Goal: Communication & Community: Answer question/provide support

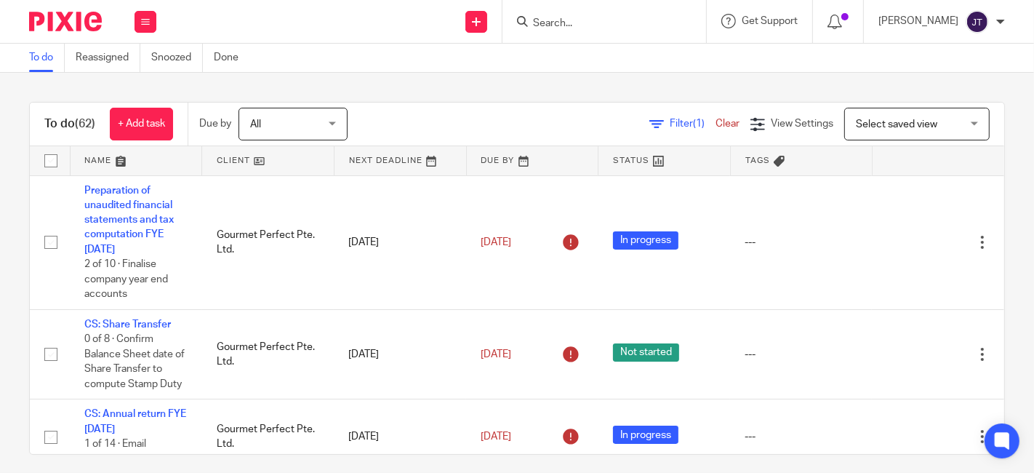
click at [226, 159] on link at bounding box center [268, 160] width 132 height 29
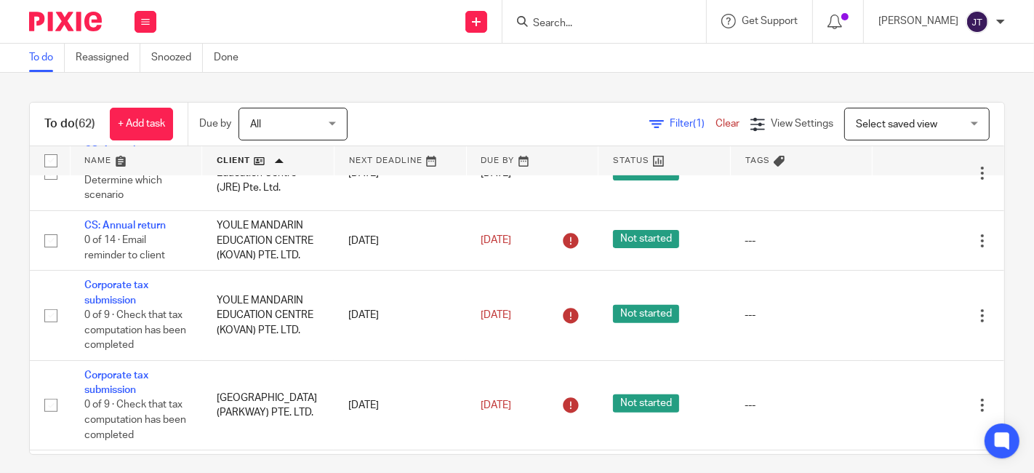
scroll to position [4998, 0]
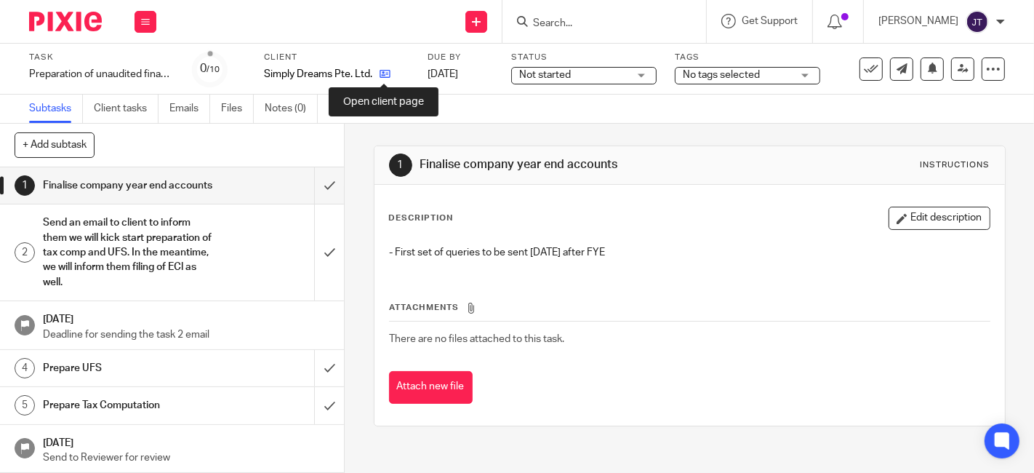
click at [383, 78] on icon at bounding box center [385, 73] width 11 height 11
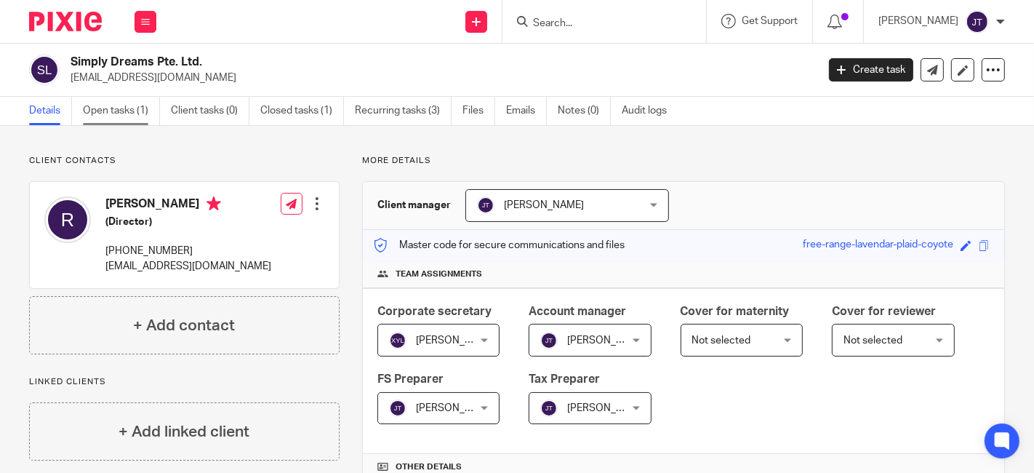
click at [140, 114] on link "Open tasks (1)" at bounding box center [121, 111] width 77 height 28
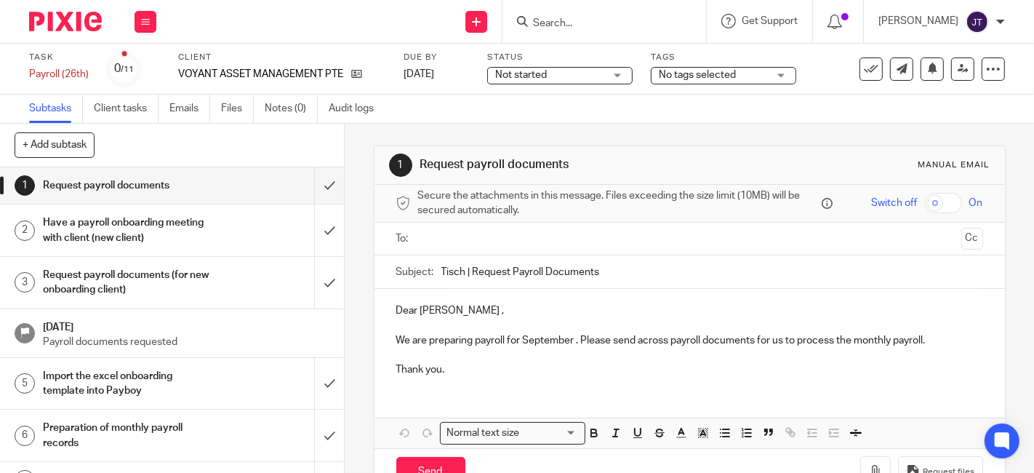
click at [108, 272] on h1 "Request payroll documents (for new onboarding client)" at bounding box center [129, 282] width 172 height 37
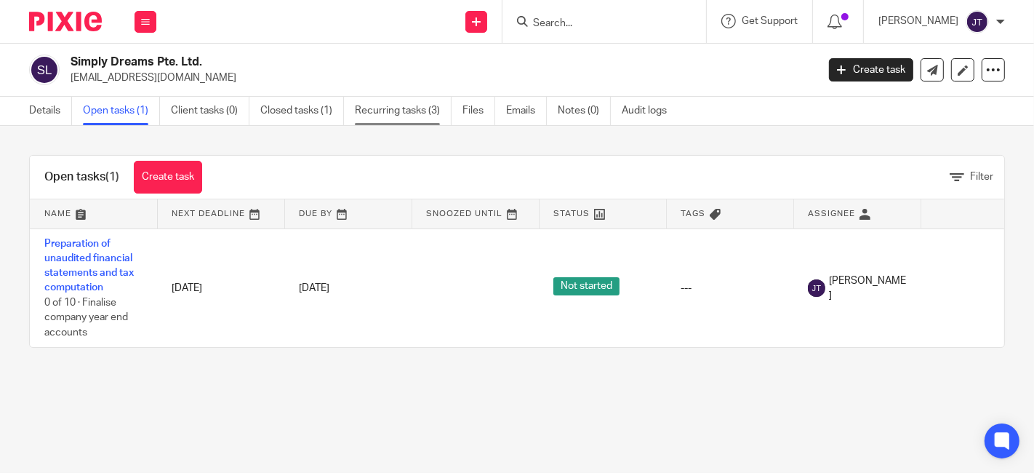
click at [399, 100] on link "Recurring tasks (3)" at bounding box center [403, 111] width 97 height 28
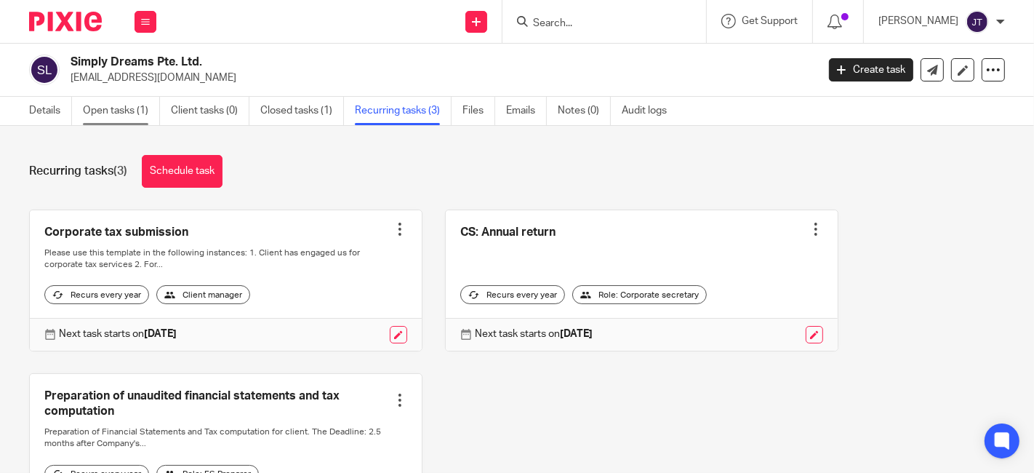
click at [129, 114] on link "Open tasks (1)" at bounding box center [121, 111] width 77 height 28
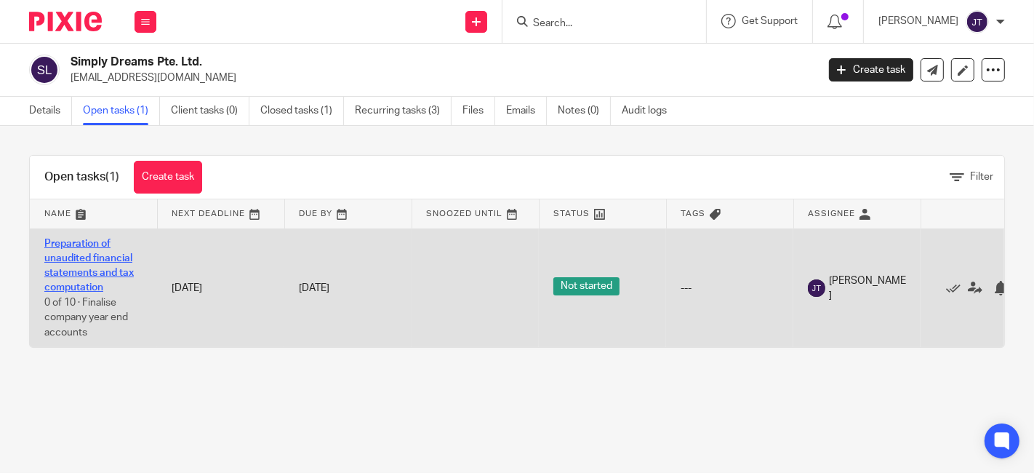
click at [116, 268] on link "Preparation of unaudited financial statements and tax computation" at bounding box center [88, 266] width 89 height 55
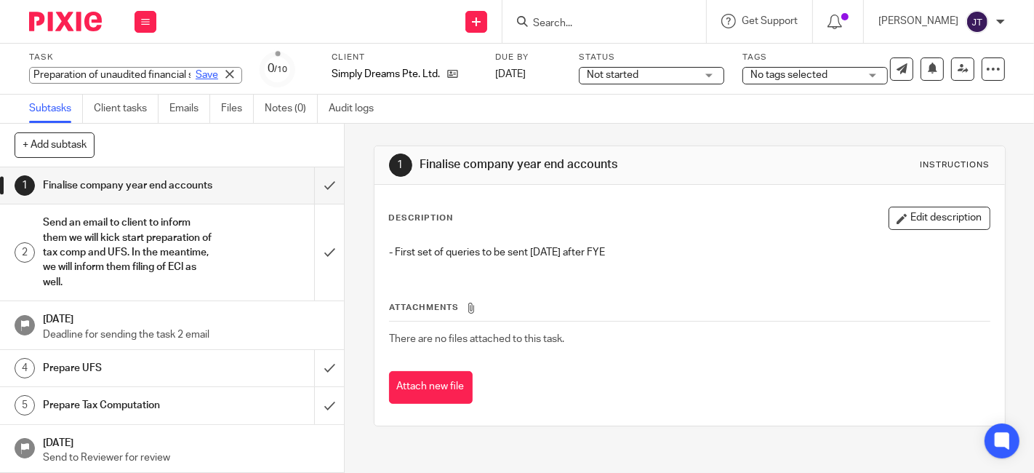
click at [181, 73] on div "Preparation of unaudited financial statements and tax computation Save Preparat…" at bounding box center [135, 75] width 213 height 17
click at [147, 79] on input "Preparation of unaudited financial statements and tax computation" at bounding box center [135, 75] width 213 height 17
drag, startPoint x: 150, startPoint y: 76, endPoint x: 162, endPoint y: 76, distance: 12.4
click at [162, 76] on div "Preparation of unaudited financial statements and tax computation Save" at bounding box center [135, 75] width 213 height 17
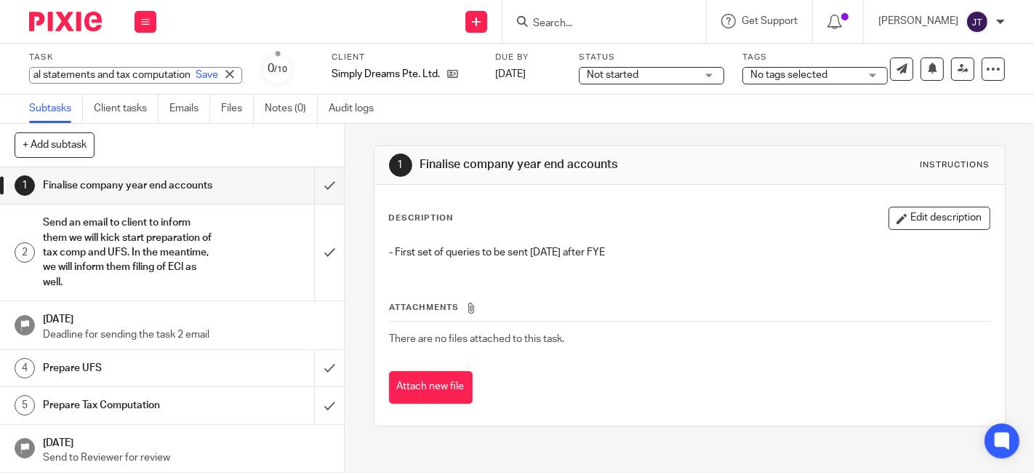
click at [154, 76] on input "Preparation of unaudited financial statements and tax computation" at bounding box center [135, 75] width 213 height 17
type input "Preparation of unaudited financial statements and tax computation FYE 31 Aug 20…"
click at [196, 75] on link "Save" at bounding box center [207, 75] width 23 height 15
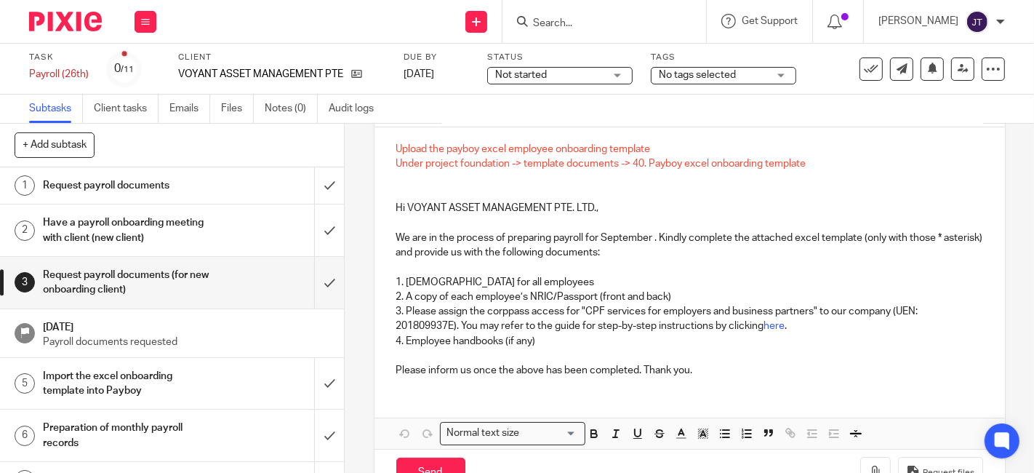
click at [152, 185] on h1 "Request payroll documents" at bounding box center [129, 186] width 172 height 22
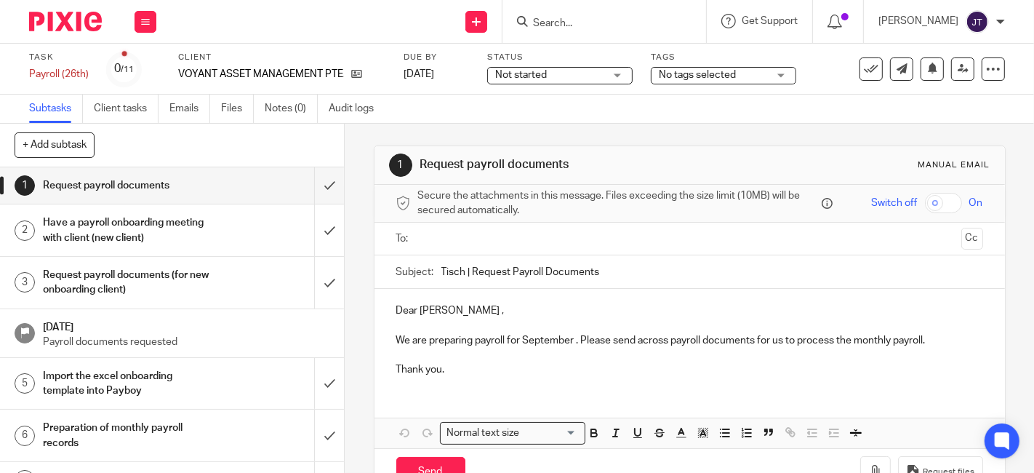
scroll to position [42, 0]
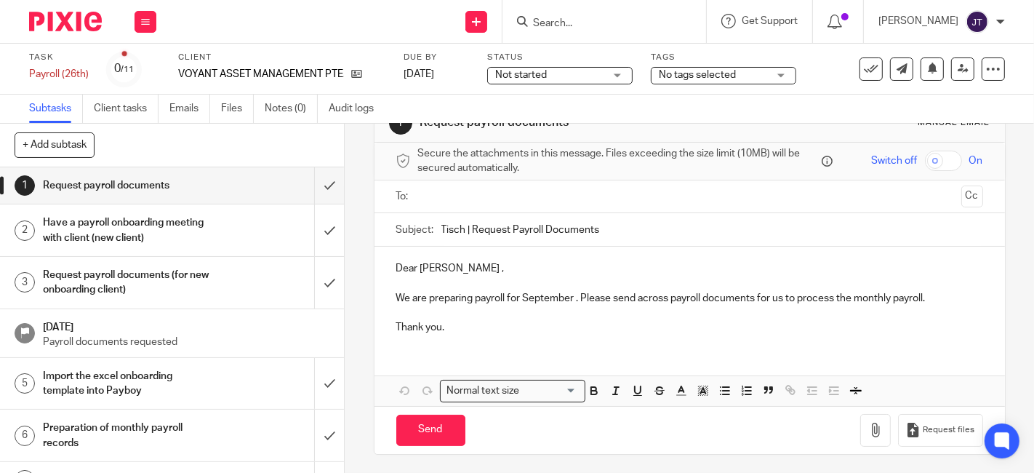
click at [449, 269] on p "Dear [PERSON_NAME] ," at bounding box center [689, 268] width 587 height 15
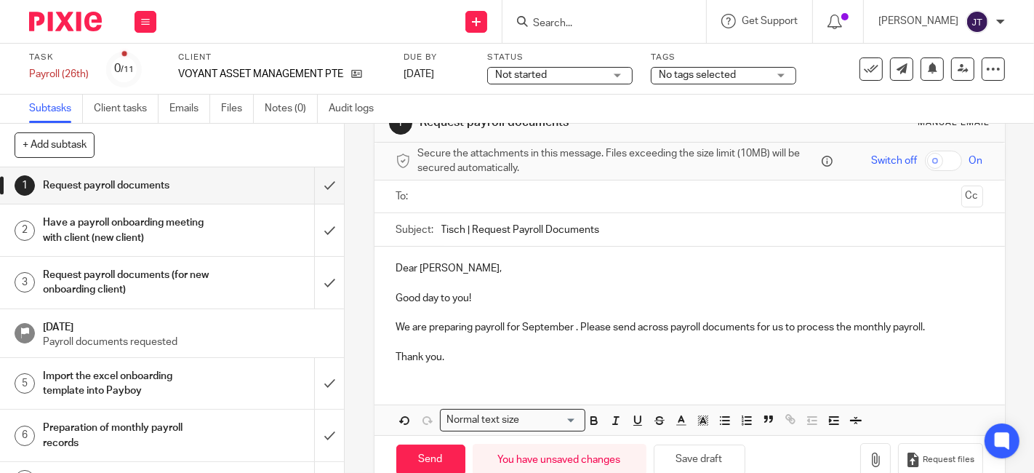
click at [548, 302] on p "Good day to you!" at bounding box center [689, 298] width 587 height 15
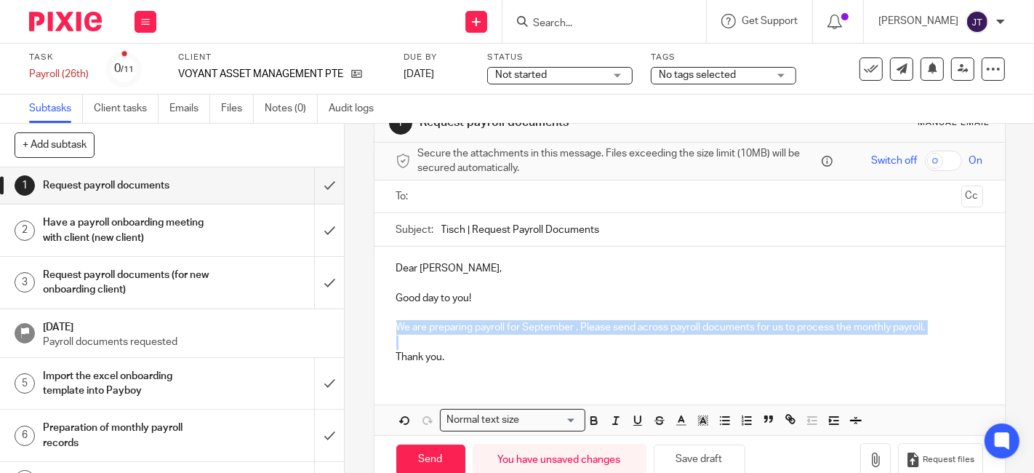
drag, startPoint x: 388, startPoint y: 325, endPoint x: 941, endPoint y: 334, distance: 552.8
click at [941, 334] on div "Dear [PERSON_NAME], Good day to you! We are preparing payroll for September . P…" at bounding box center [690, 311] width 631 height 129
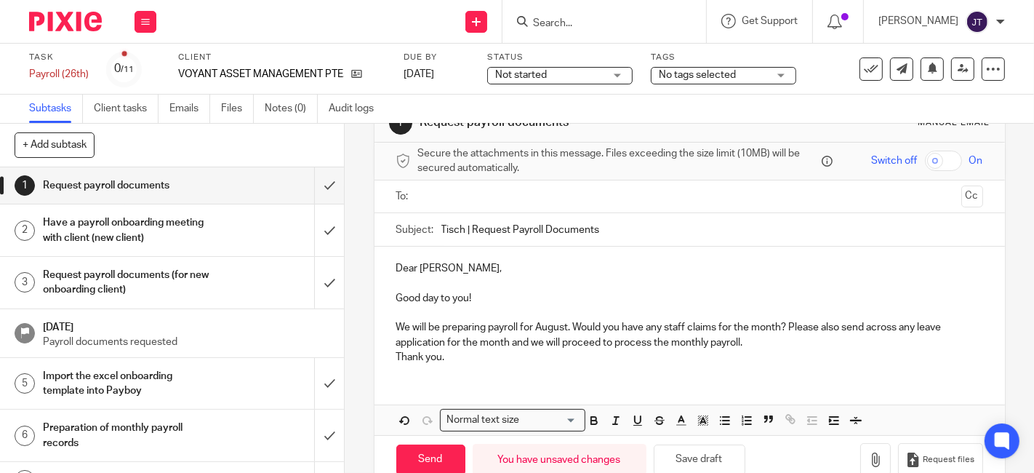
click at [565, 329] on p "We will be preparing payroll for August. Would you have any staff claims for th…" at bounding box center [689, 335] width 587 height 30
click at [792, 335] on p "We will be preparing payroll for September. Would you have any staff claims for…" at bounding box center [689, 335] width 587 height 30
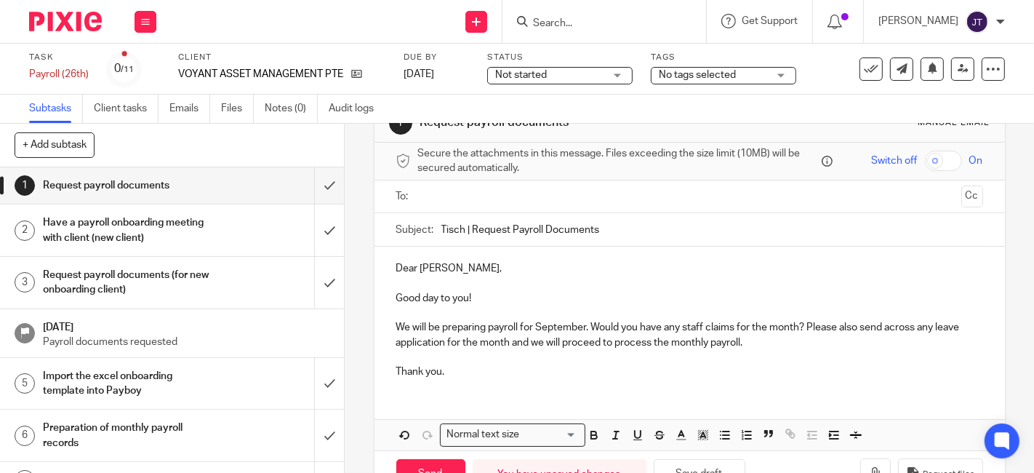
click at [479, 373] on p "Thank you." at bounding box center [689, 371] width 587 height 15
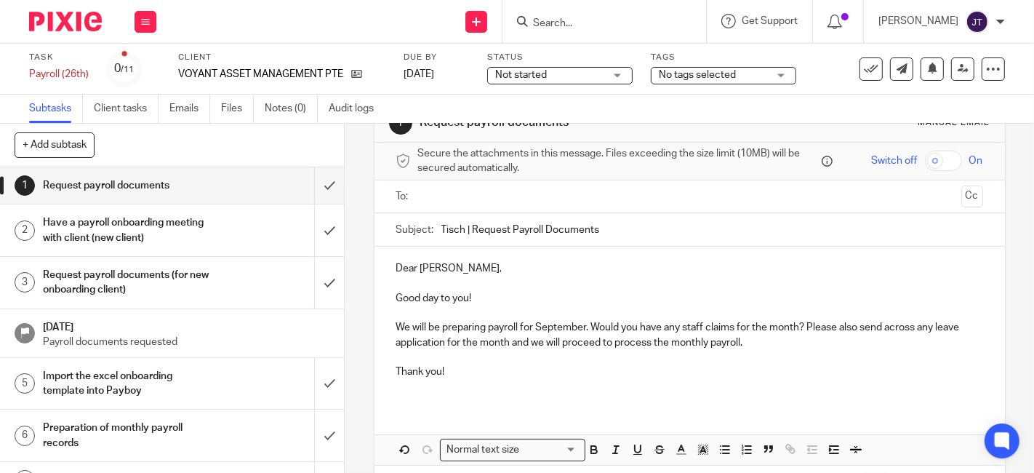
click at [589, 329] on p "We will be preparing payroll for September. Would you have any staff claims for…" at bounding box center [689, 335] width 587 height 30
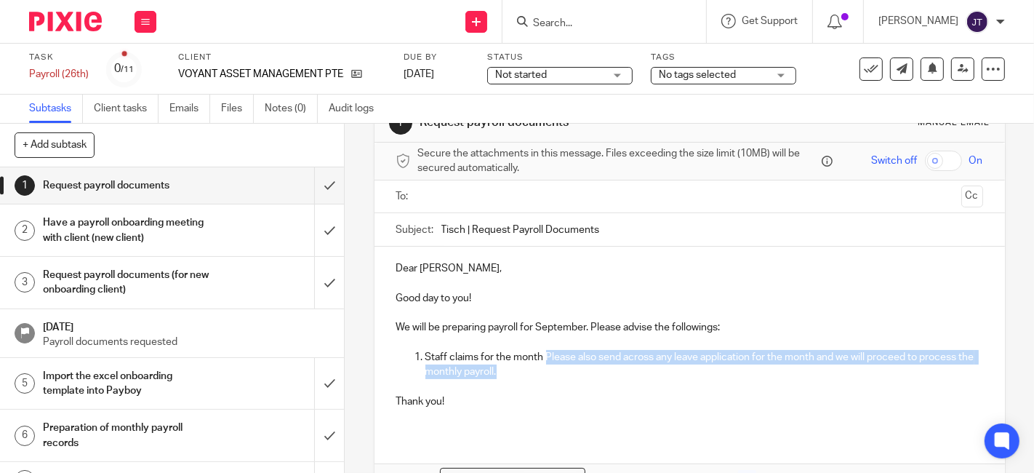
drag, startPoint x: 542, startPoint y: 355, endPoint x: 557, endPoint y: 369, distance: 21.1
click at [557, 369] on p "Staff claims for the month Please also send across any leave application for th…" at bounding box center [704, 365] width 558 height 30
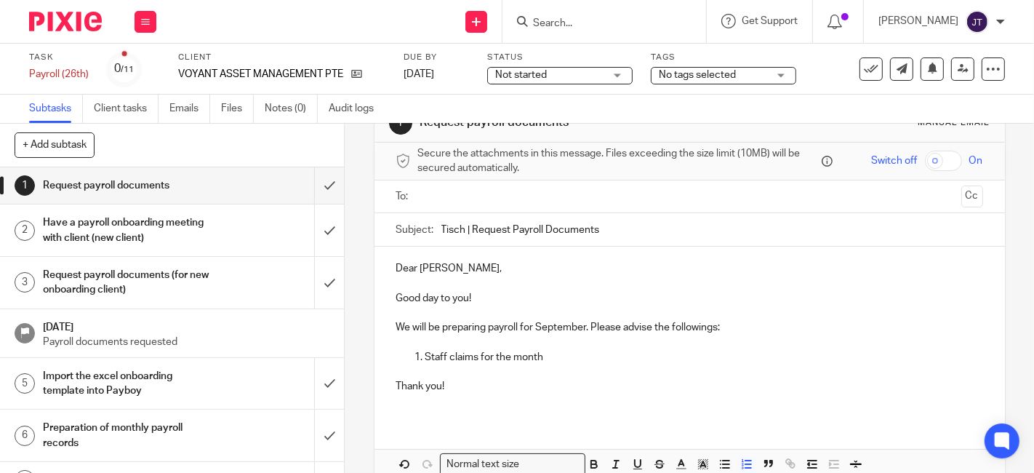
click at [396, 388] on p "Thank you!" at bounding box center [689, 386] width 587 height 15
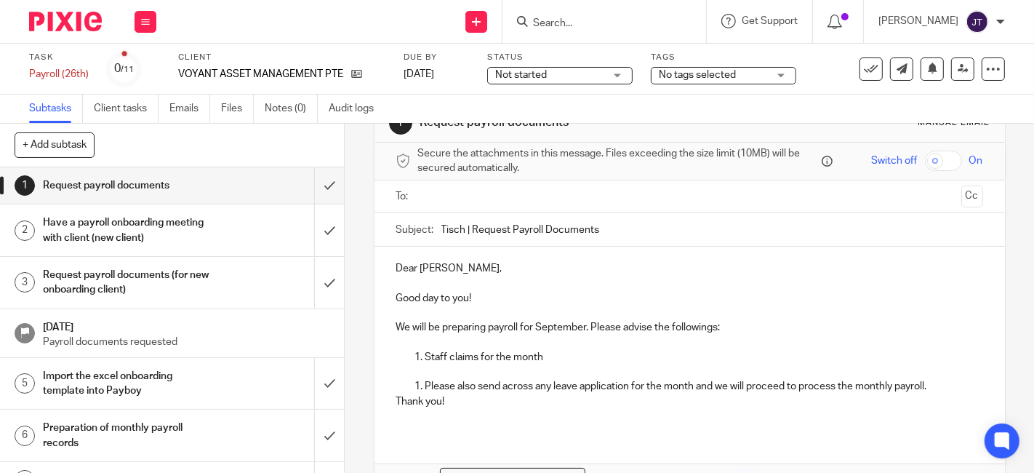
click at [425, 385] on p "Please also send across any leave application for the month and we will proceed…" at bounding box center [704, 386] width 558 height 15
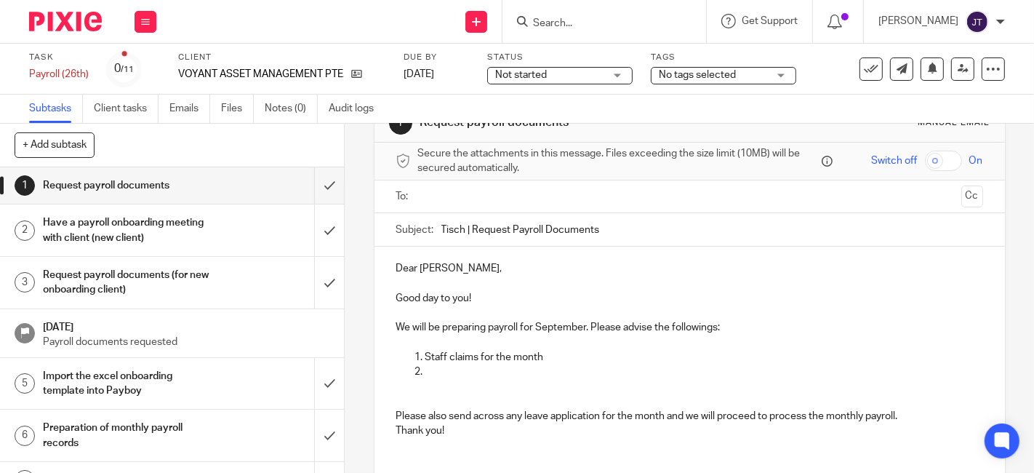
click at [425, 356] on p "Staff claims for the month" at bounding box center [704, 357] width 558 height 15
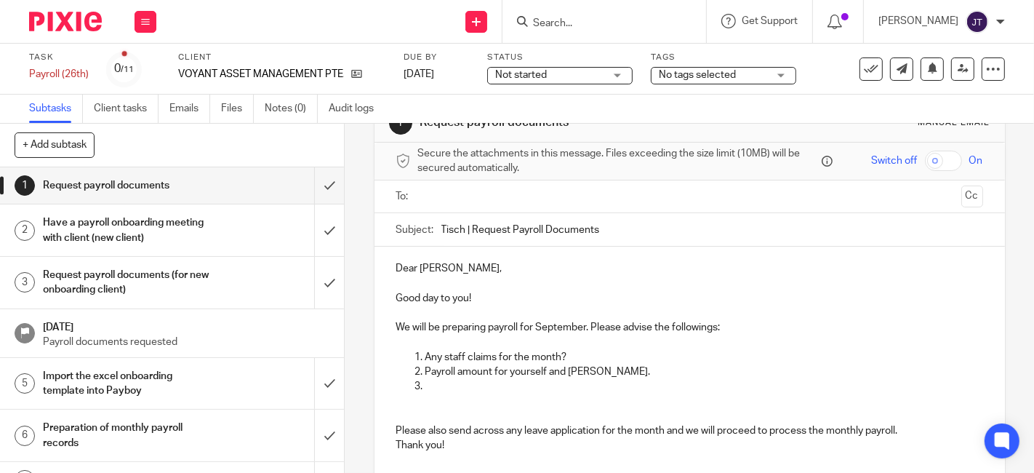
click at [633, 373] on p "Payroll amount for yourself and [PERSON_NAME]." at bounding box center [704, 371] width 558 height 15
click at [638, 373] on p "Payroll amount for yourself and [PERSON_NAME]." at bounding box center [704, 371] width 558 height 15
click at [490, 372] on p "Payroll amount for yourself and [PERSON_NAME]. Will it remain as" at bounding box center [704, 371] width 558 height 15
drag, startPoint x: 489, startPoint y: 372, endPoint x: 423, endPoint y: 374, distance: 65.5
click at [425, 374] on p "Payroll amount for yourself and [PERSON_NAME]. Will it remain as" at bounding box center [704, 371] width 558 height 15
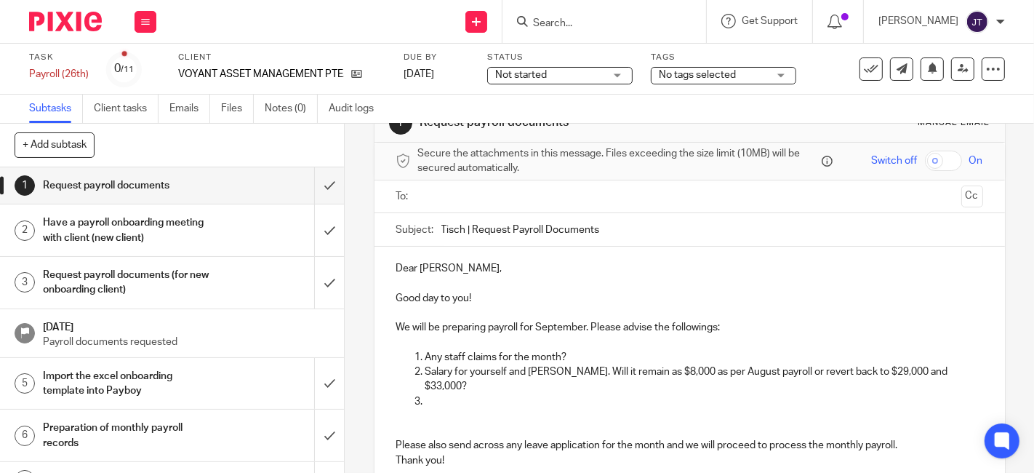
click at [692, 369] on p "Salary for yourself and [PERSON_NAME]. Will it remain as $8,000 as per August p…" at bounding box center [704, 379] width 558 height 30
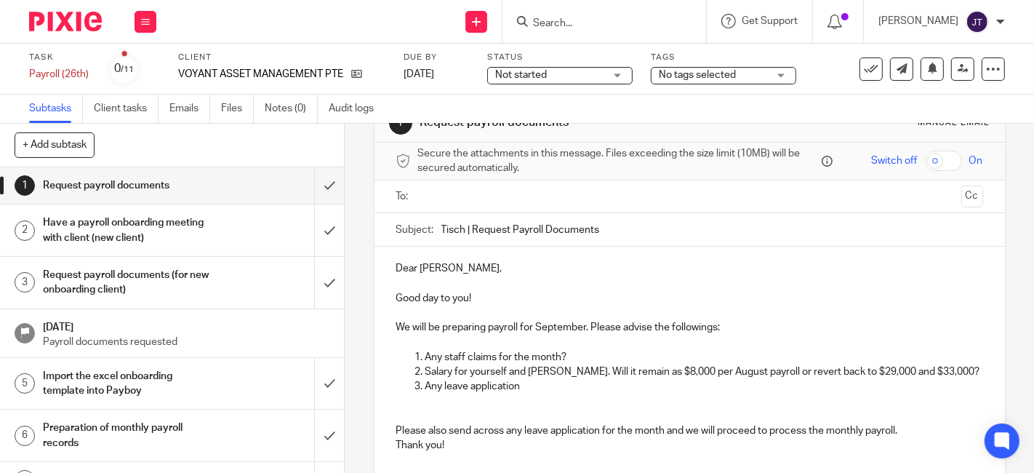
click at [945, 367] on p "Salary for yourself and [PERSON_NAME]. Will it remain as $8,000 per August payr…" at bounding box center [704, 371] width 558 height 15
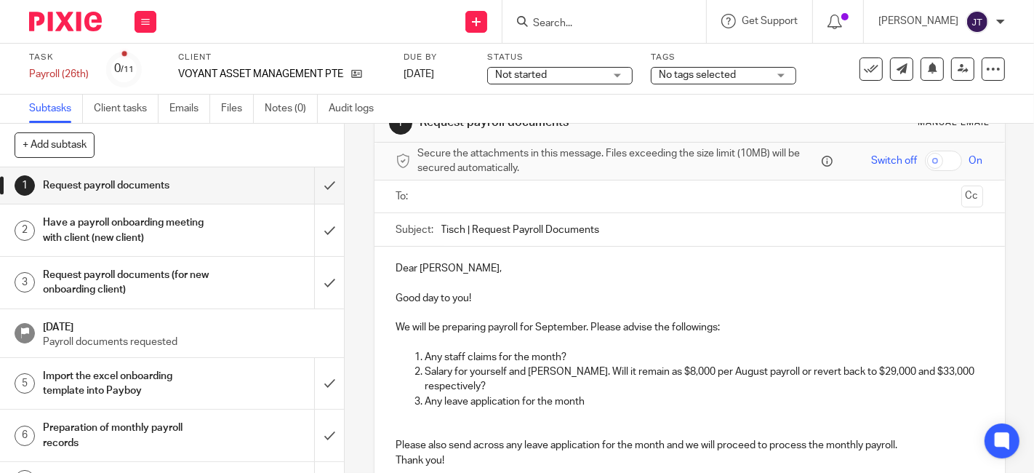
click at [596, 398] on p "Any leave application for the month" at bounding box center [704, 401] width 558 height 15
click at [582, 352] on p "Any staff claims for the month?" at bounding box center [704, 357] width 558 height 15
click at [591, 399] on p "Any leave application for the month" at bounding box center [704, 401] width 558 height 15
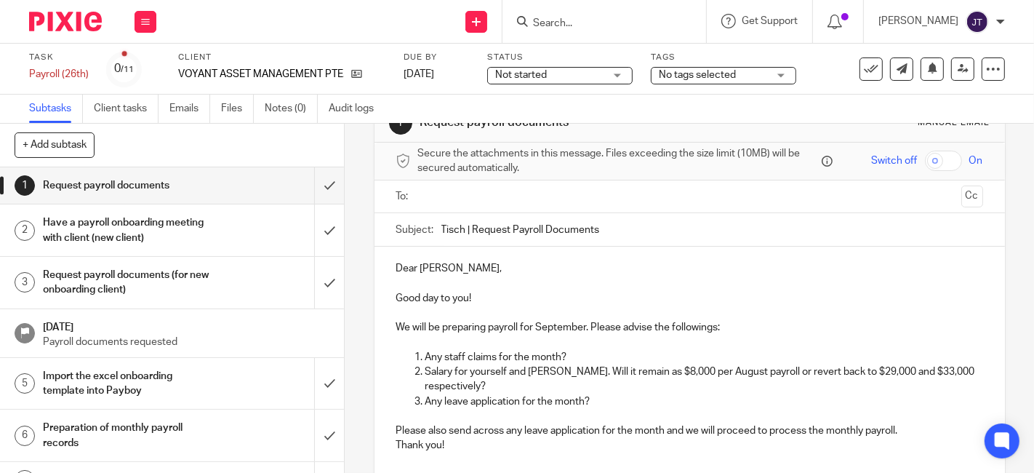
scroll to position [123, 0]
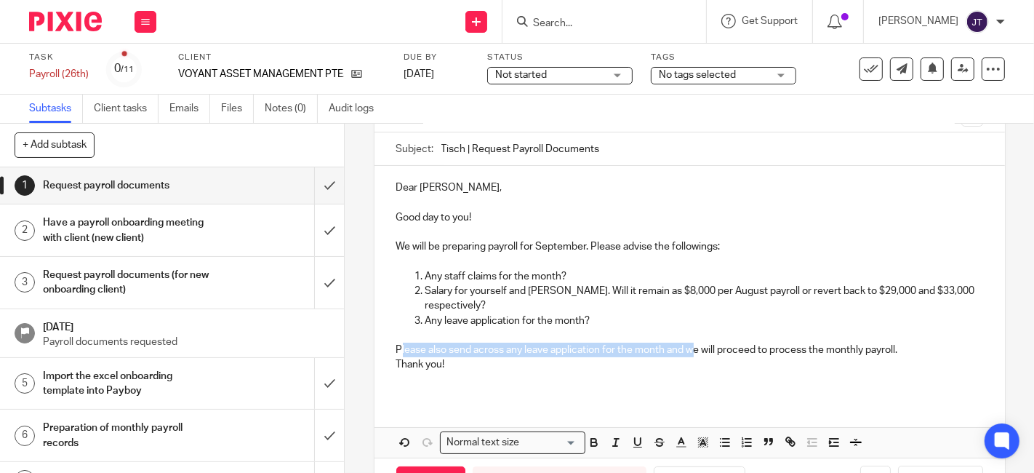
drag, startPoint x: 689, startPoint y: 349, endPoint x: 398, endPoint y: 345, distance: 291.6
click at [398, 345] on p "Please also send across any leave application for the month and we will proceed…" at bounding box center [689, 350] width 587 height 15
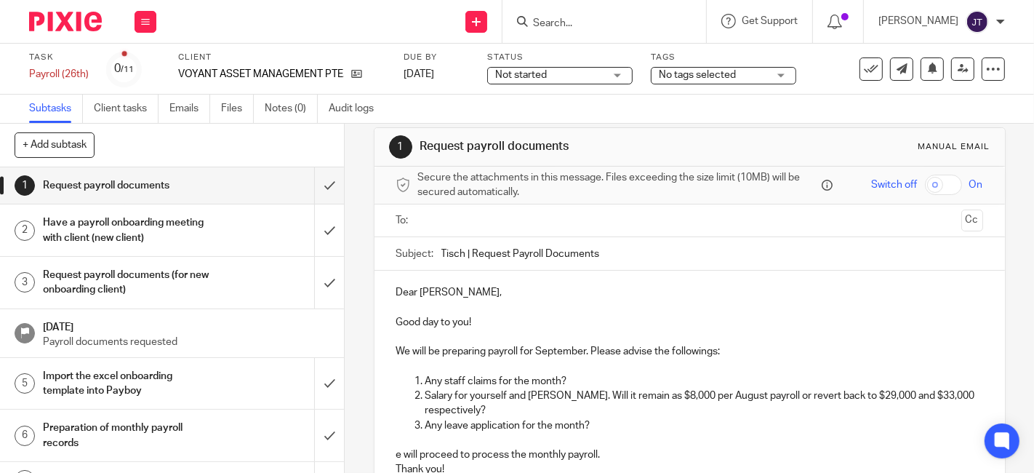
scroll to position [0, 0]
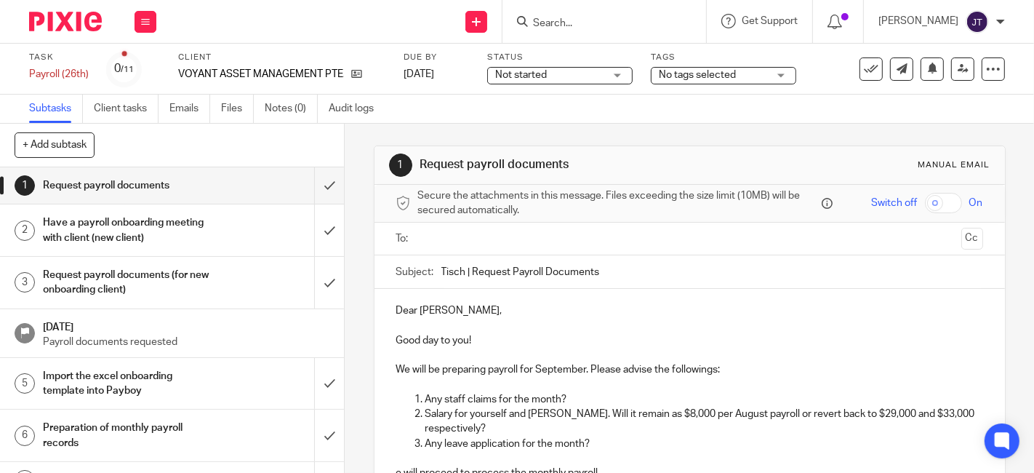
click at [465, 271] on input "Tisch | Request Payroll Documents" at bounding box center [712, 271] width 542 height 33
type input "Tisch | Voyant Asset Management Pte. Ltd. | Request Payroll Documents"
click at [442, 238] on input "text" at bounding box center [689, 239] width 532 height 17
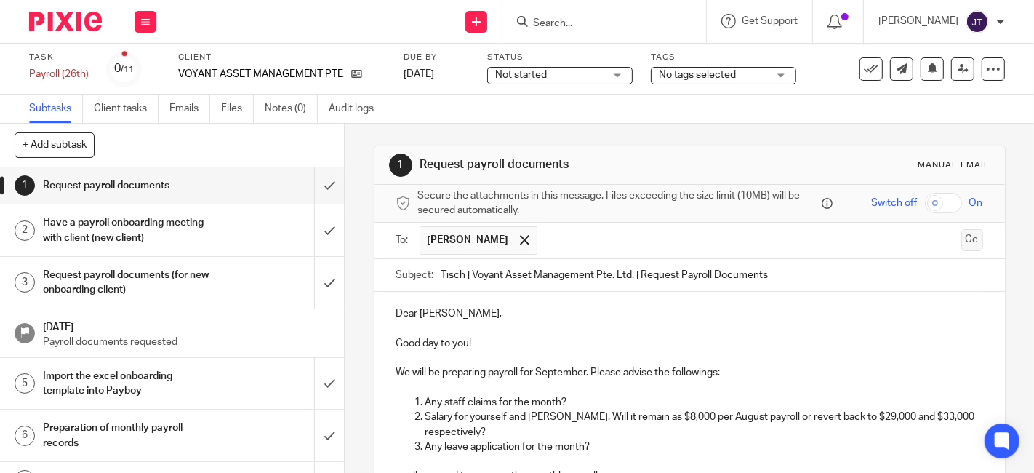
click at [961, 241] on button "Cc" at bounding box center [972, 240] width 22 height 22
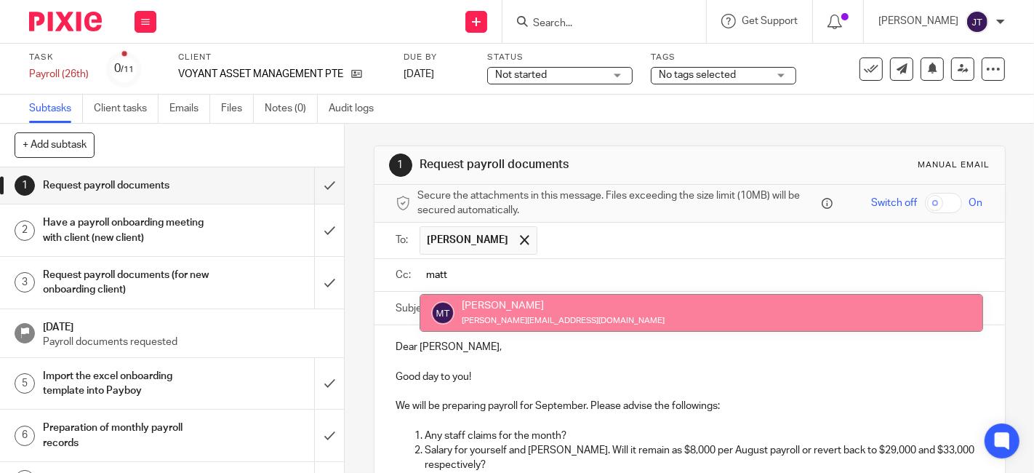
type input "matt"
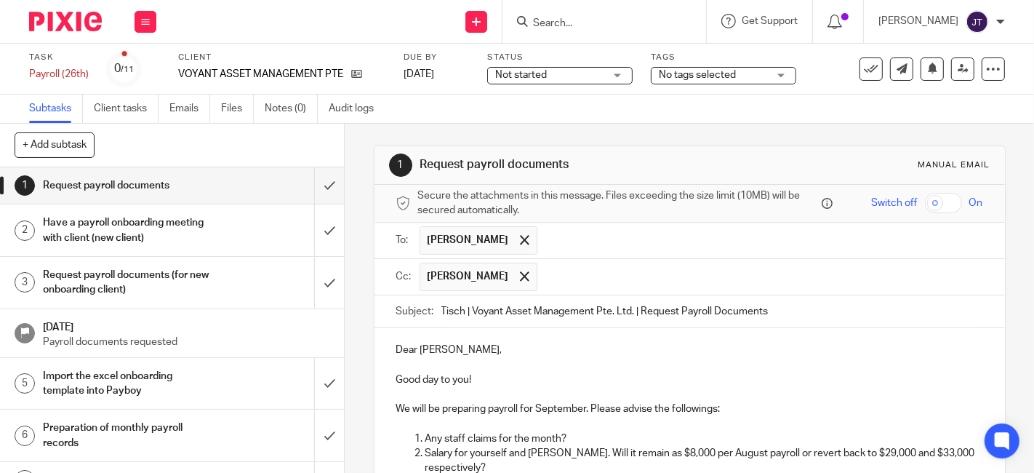
click at [535, 369] on p at bounding box center [689, 365] width 587 height 15
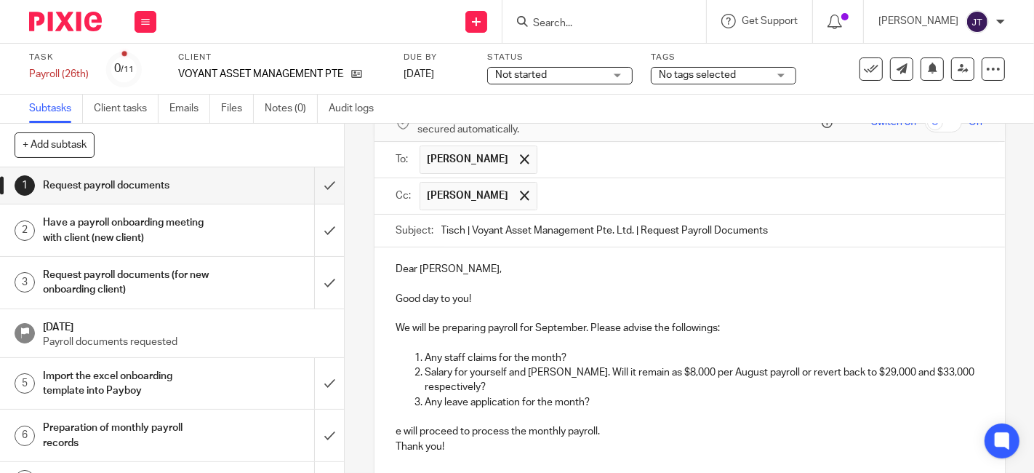
click at [508, 388] on p "Salary for yourself and [PERSON_NAME]. Will it remain as $8,000 per August payr…" at bounding box center [704, 380] width 558 height 30
click at [596, 402] on p "Any leave application for the month?" at bounding box center [704, 402] width 558 height 15
click at [389, 432] on div "Dear [PERSON_NAME], Good day to you! We will be preparing payroll for September…" at bounding box center [690, 363] width 631 height 232
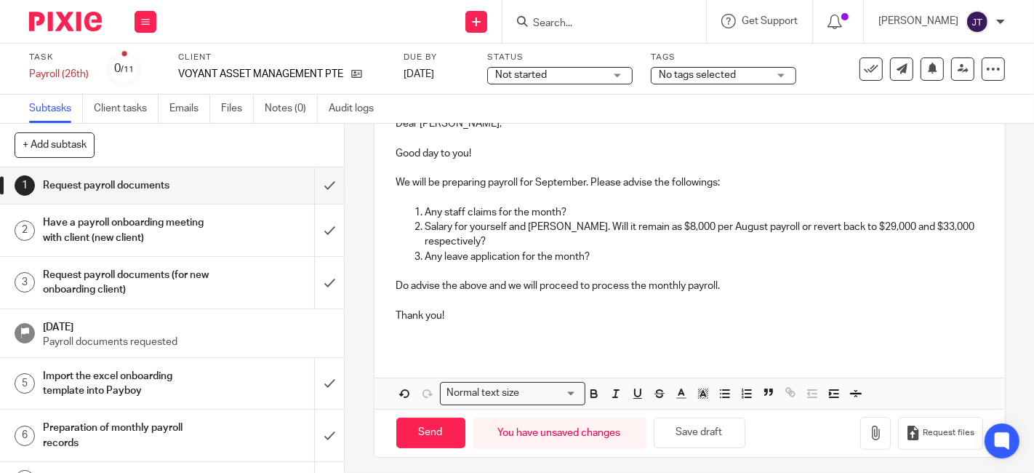
scroll to position [229, 0]
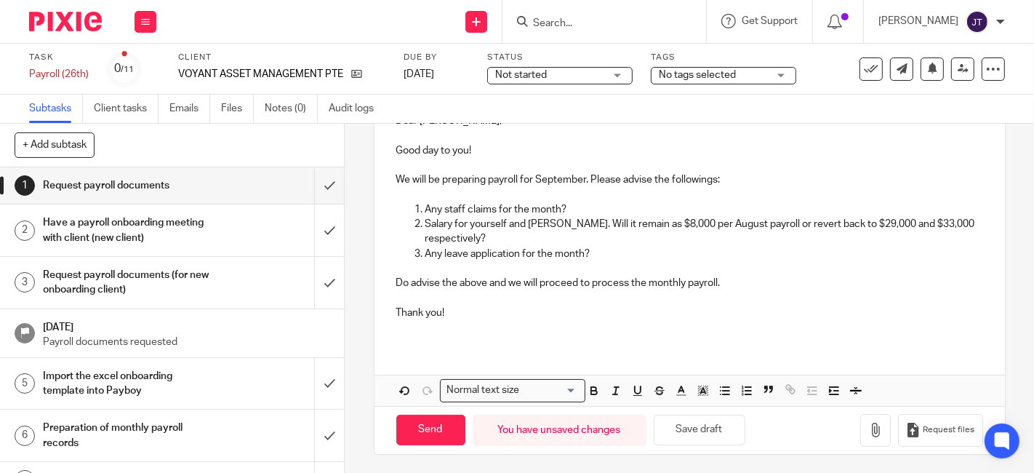
click at [466, 328] on p at bounding box center [689, 327] width 587 height 15
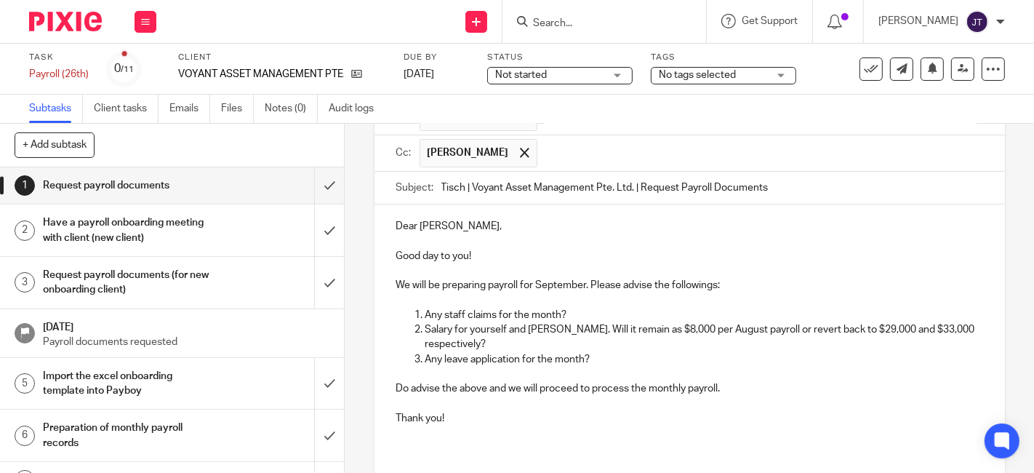
scroll to position [148, 0]
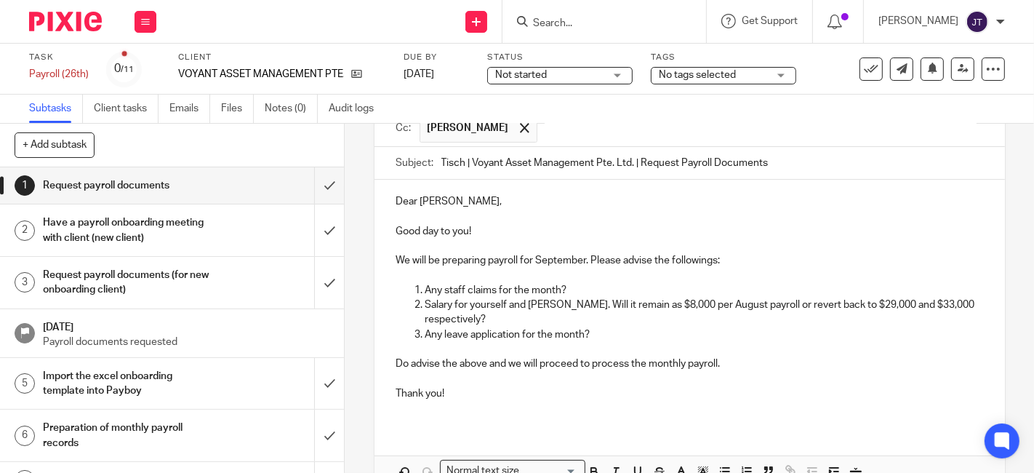
click at [542, 327] on p "Any leave application for the month?" at bounding box center [704, 334] width 558 height 15
click at [528, 344] on p at bounding box center [689, 349] width 587 height 15
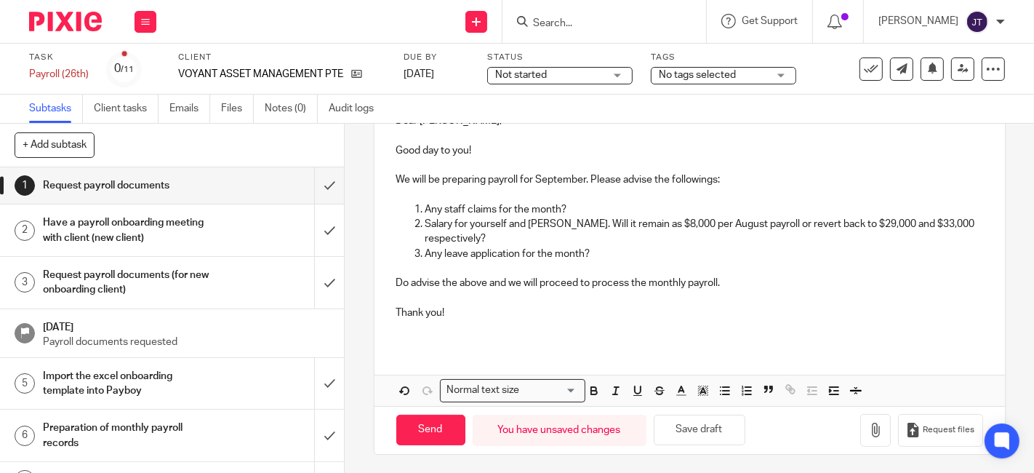
click at [503, 314] on p "Thank you!" at bounding box center [689, 312] width 587 height 15
click at [480, 338] on div "Dear [PERSON_NAME], Good day to you! We will be preparing payroll for September…" at bounding box center [690, 222] width 631 height 247
click at [467, 330] on p at bounding box center [689, 327] width 587 height 15
click at [430, 282] on p "Do advise the above and we will proceed to process the monthly payroll." at bounding box center [689, 283] width 587 height 15
click at [457, 336] on div "Dear [PERSON_NAME], Good day to you! We will be preparing payroll for September…" at bounding box center [690, 222] width 631 height 247
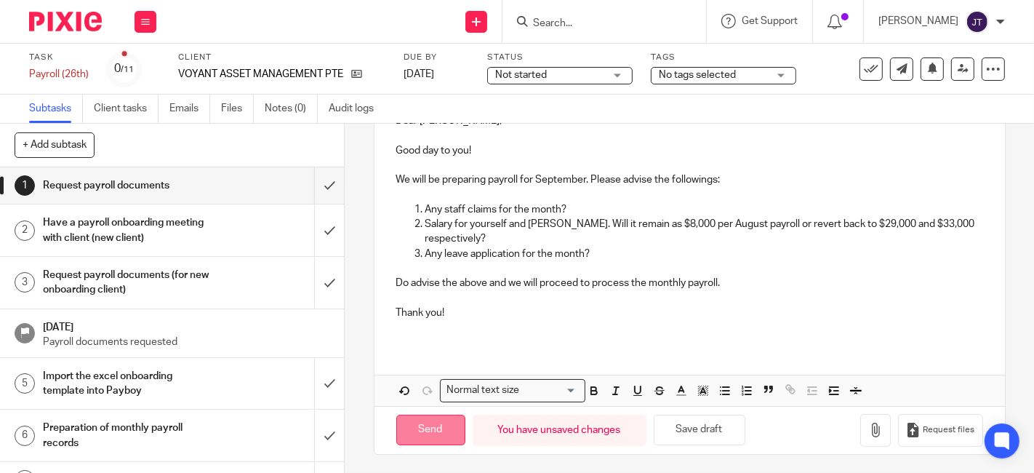
click at [423, 423] on input "Send" at bounding box center [430, 430] width 69 height 31
type input "Sent"
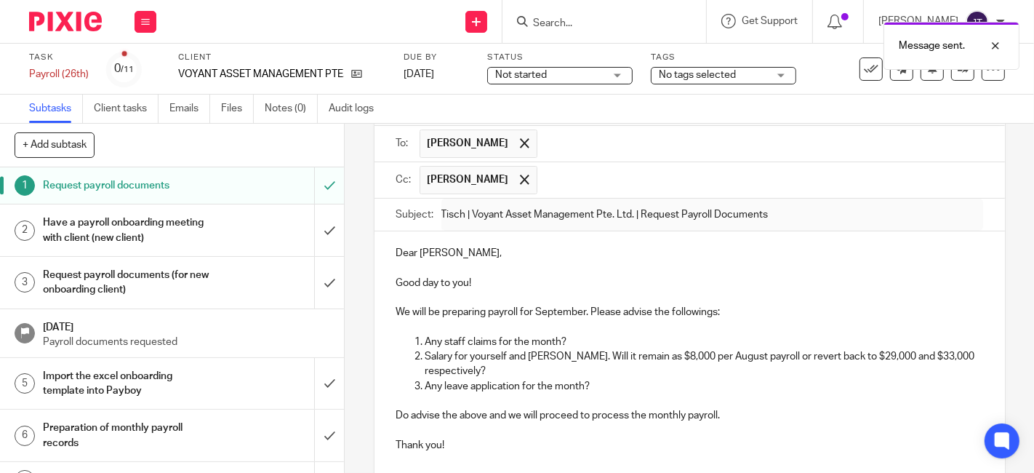
scroll to position [0, 0]
